Goal: Task Accomplishment & Management: Manage account settings

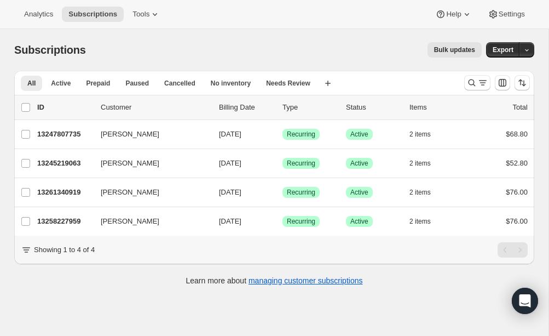
click at [473, 71] on div "All Active Prepaid Paused Cancelled No inventory Needs Review More views All Ac…" at bounding box center [274, 83] width 520 height 24
click at [473, 80] on icon "Search and filter results" at bounding box center [471, 82] width 11 height 11
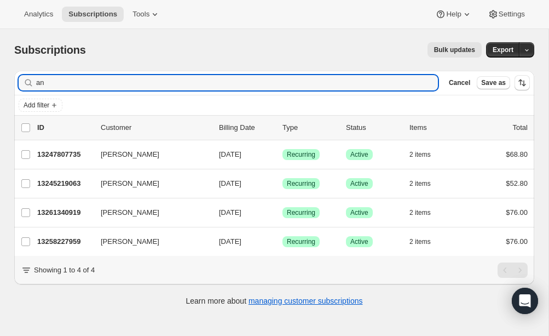
type input "a"
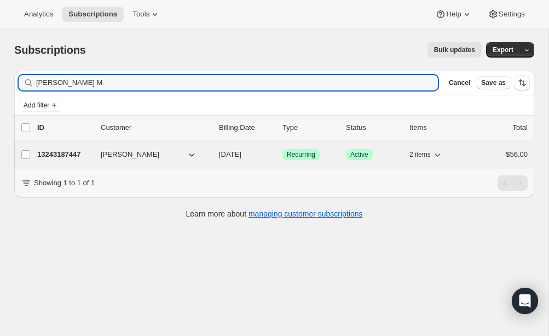
type input "[PERSON_NAME] M"
click at [107, 157] on span "[PERSON_NAME]" at bounding box center [130, 154] width 59 height 11
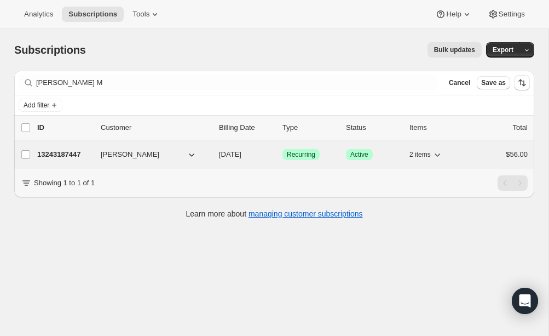
click at [74, 151] on p "13243187447" at bounding box center [64, 154] width 55 height 11
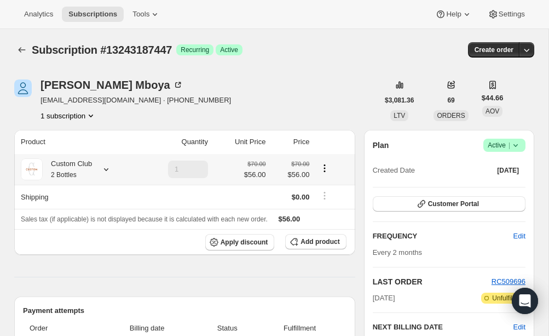
click at [90, 170] on div "Custom Club 2 Bottles" at bounding box center [67, 169] width 49 height 22
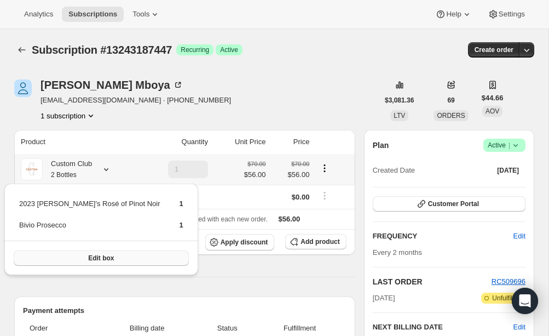
click at [88, 260] on span "Edit box" at bounding box center [101, 258] width 26 height 9
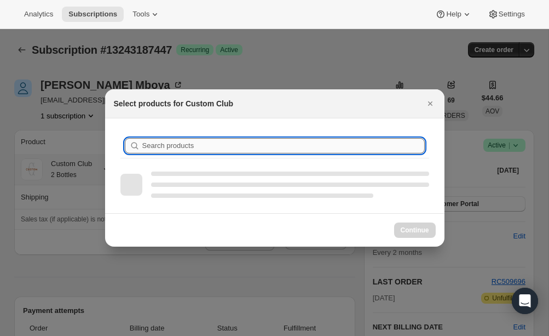
click at [190, 144] on input "Search products" at bounding box center [283, 145] width 283 height 15
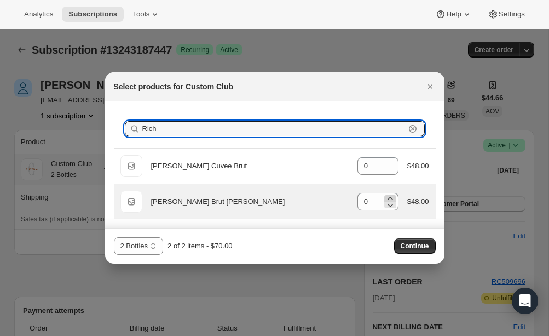
type input "Rich"
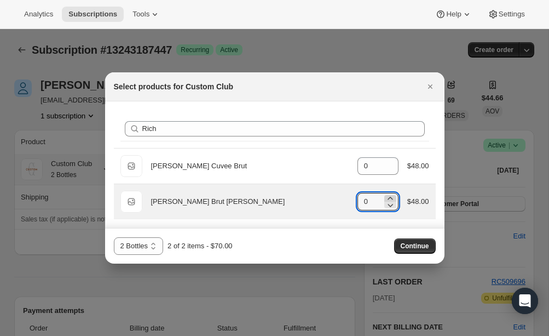
click at [391, 197] on icon ":ree:" at bounding box center [390, 198] width 11 height 11
type input "1"
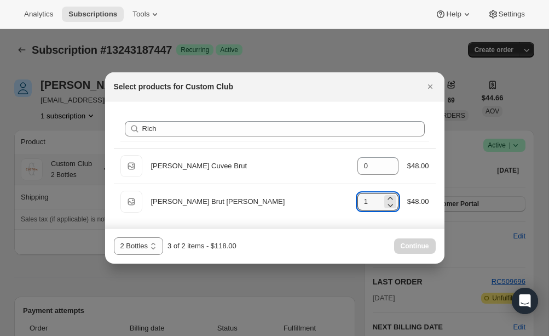
click at [414, 246] on div "Continue" at bounding box center [415, 245] width 42 height 15
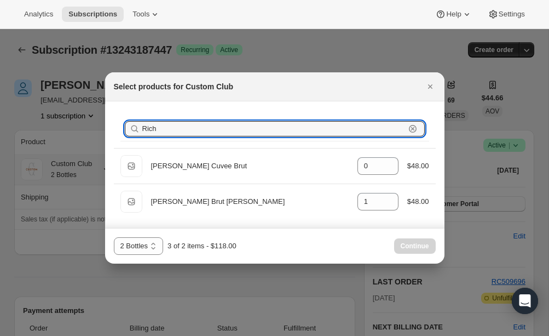
drag, startPoint x: 189, startPoint y: 129, endPoint x: 136, endPoint y: 123, distance: 53.9
click at [136, 123] on div "Rich Clear" at bounding box center [275, 128] width 300 height 15
type input "l"
type input "0"
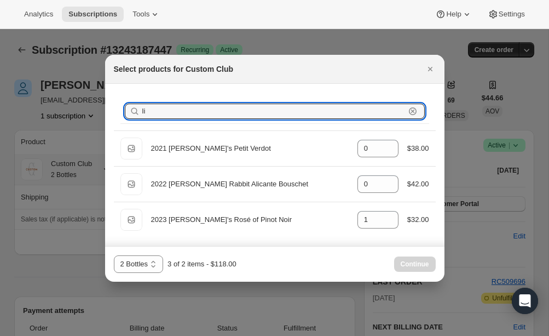
type input "lil"
type input "1"
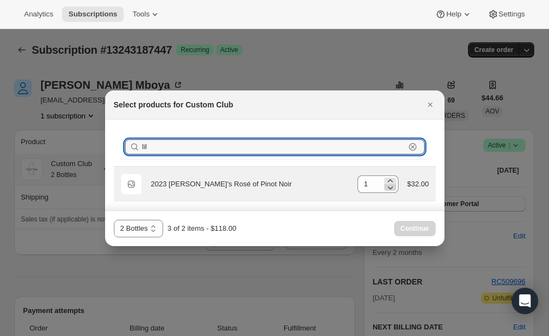
type input "lil"
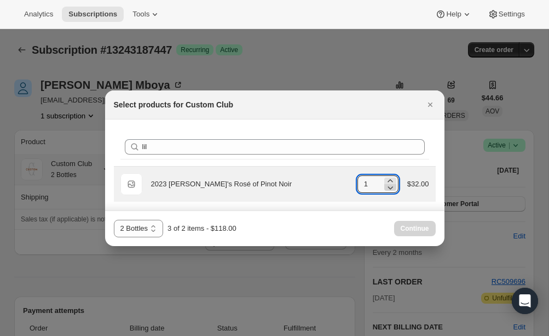
click at [390, 187] on icon ":ree:" at bounding box center [390, 187] width 11 height 11
type input "0"
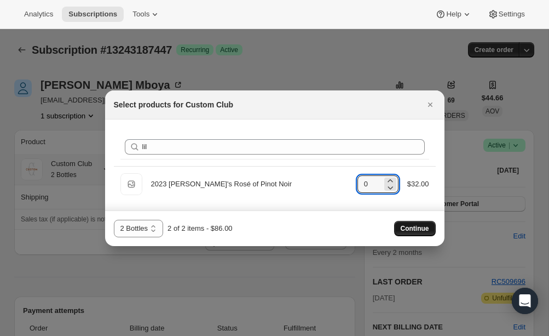
click at [427, 226] on span "Continue" at bounding box center [415, 228] width 28 height 9
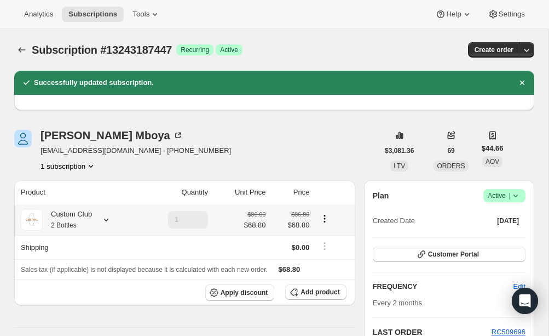
click at [71, 212] on div "Custom Club 2 Bottles" at bounding box center [67, 220] width 49 height 22
